Goal: Transaction & Acquisition: Obtain resource

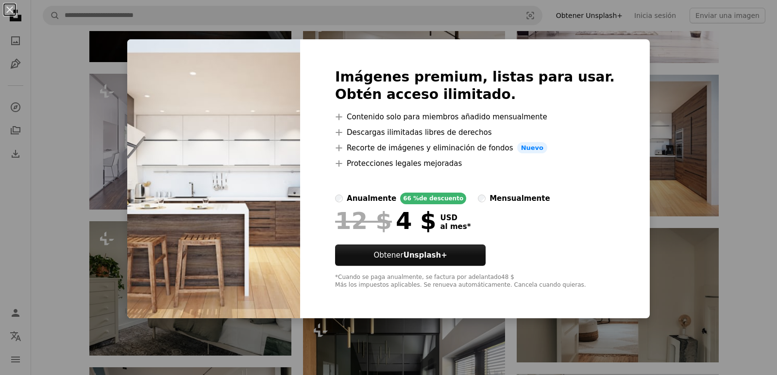
scroll to position [3650, 0]
click at [625, 71] on div "An X shape Imágenes premium, listas para usar. Obtén acceso ilimitado. A plus s…" at bounding box center [388, 187] width 777 height 375
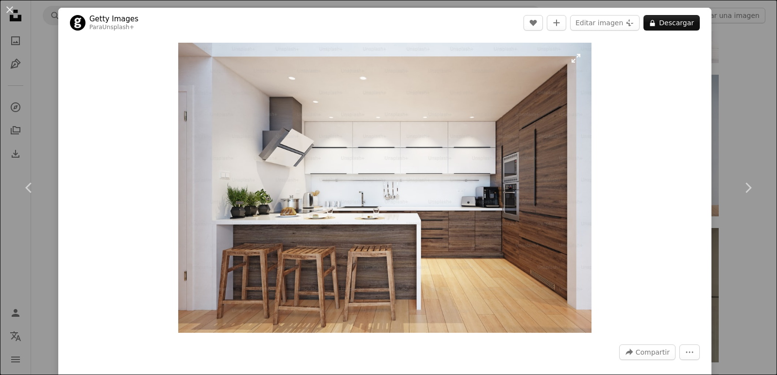
click at [441, 112] on img "Ampliar en esta imagen" at bounding box center [385, 188] width 414 height 290
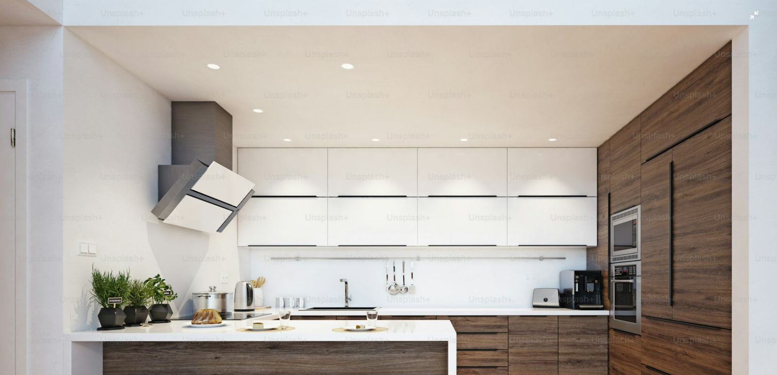
click at [713, 77] on img "Reducir el zoom en esta imagen" at bounding box center [389, 273] width 778 height 546
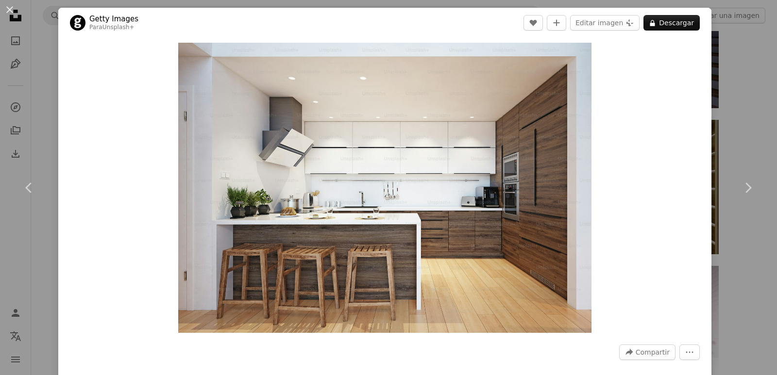
click at [713, 77] on div "An X shape Chevron left Chevron right Getty Images Para Unsplash+ A heart A plu…" at bounding box center [388, 187] width 777 height 375
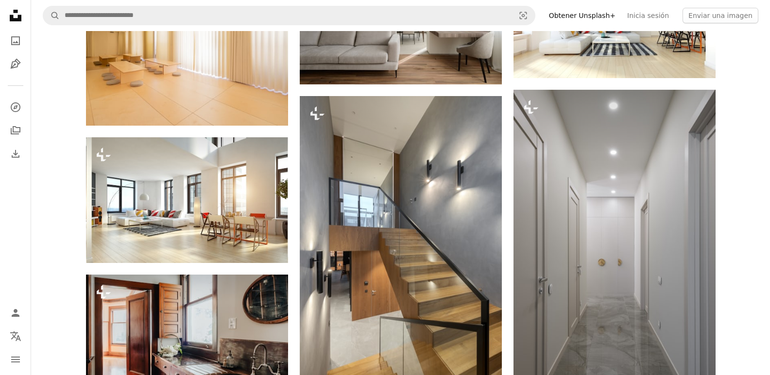
scroll to position [5593, 0]
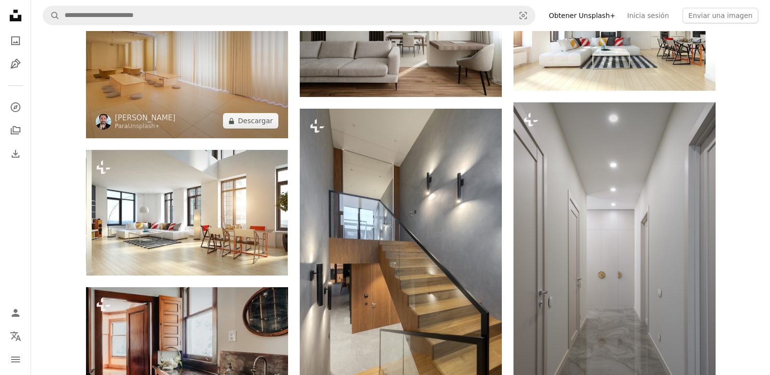
click at [174, 86] on img at bounding box center [187, 71] width 202 height 135
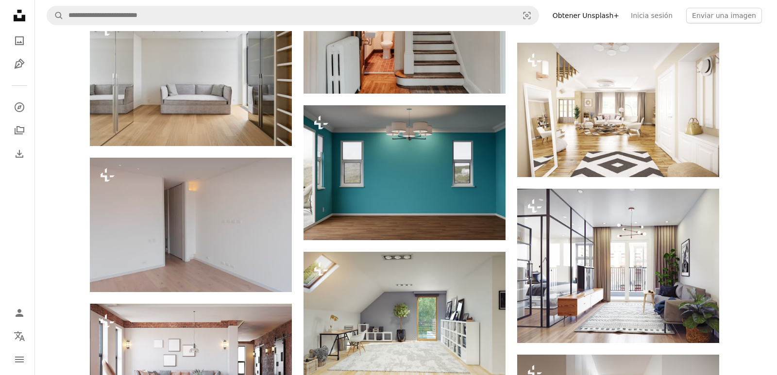
scroll to position [1027, 0]
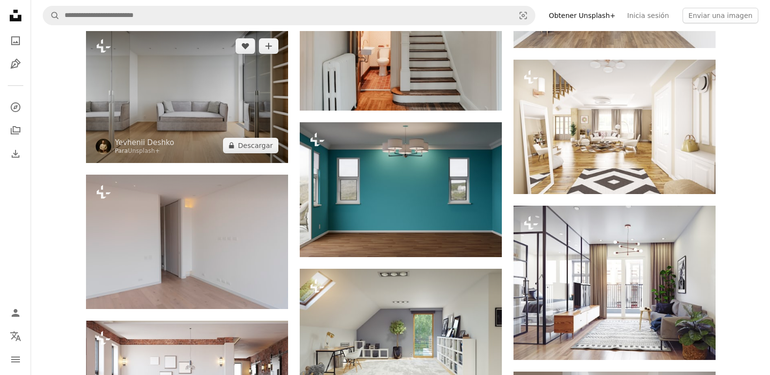
click at [185, 99] on img at bounding box center [187, 96] width 202 height 135
click at [259, 139] on button "A lock Descargar" at bounding box center [250, 146] width 55 height 16
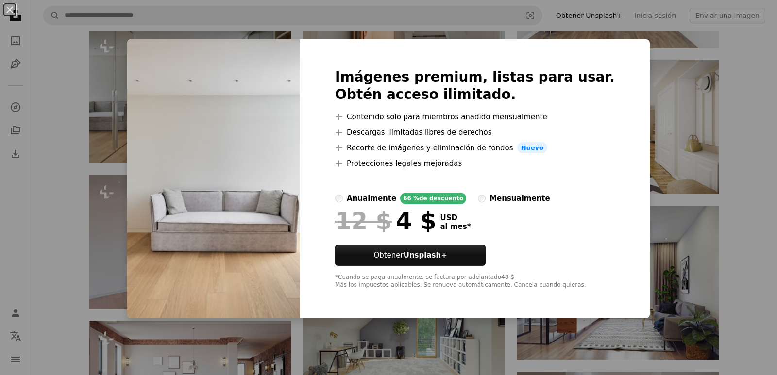
click at [683, 94] on div "An X shape Imágenes premium, listas para usar. Obtén acceso ilimitado. A plus s…" at bounding box center [388, 187] width 777 height 375
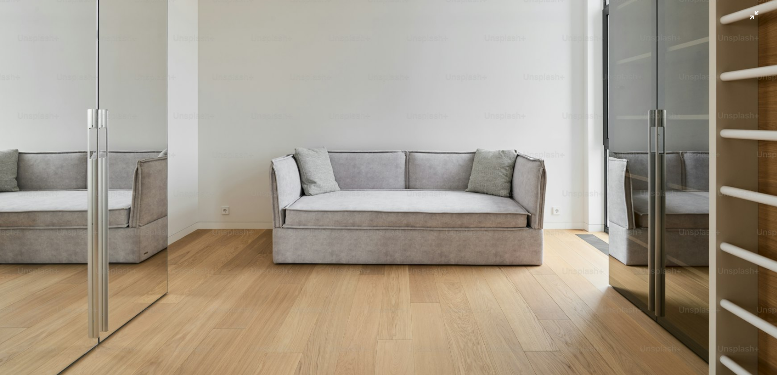
scroll to position [133, 0]
